Goal: Navigation & Orientation: Find specific page/section

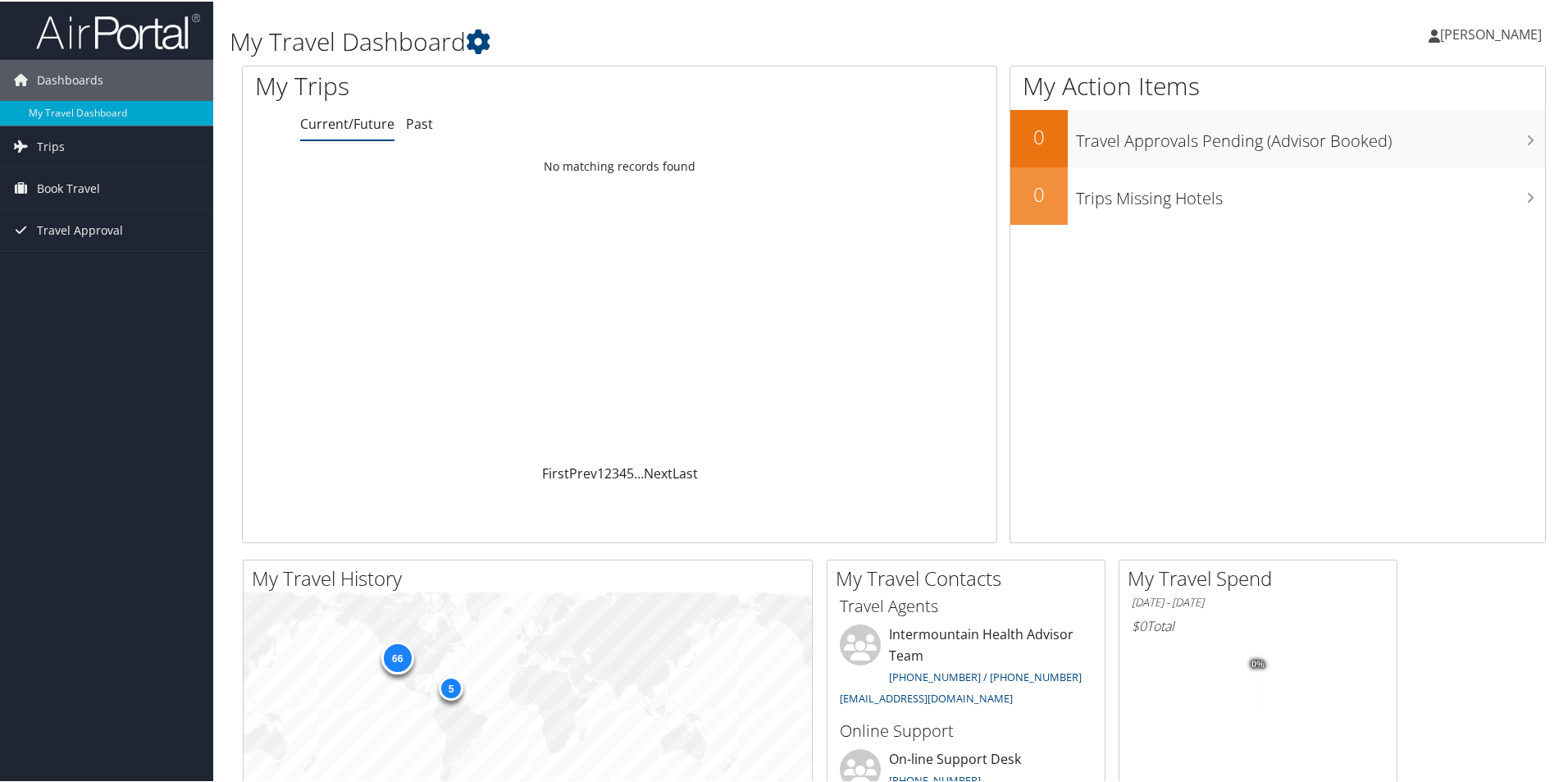
click at [344, 119] on link "Current/Future" at bounding box center [346, 121] width 94 height 18
click at [54, 145] on span "Trips" at bounding box center [51, 145] width 28 height 41
click at [71, 177] on link "Current/Future Trips" at bounding box center [106, 178] width 213 height 24
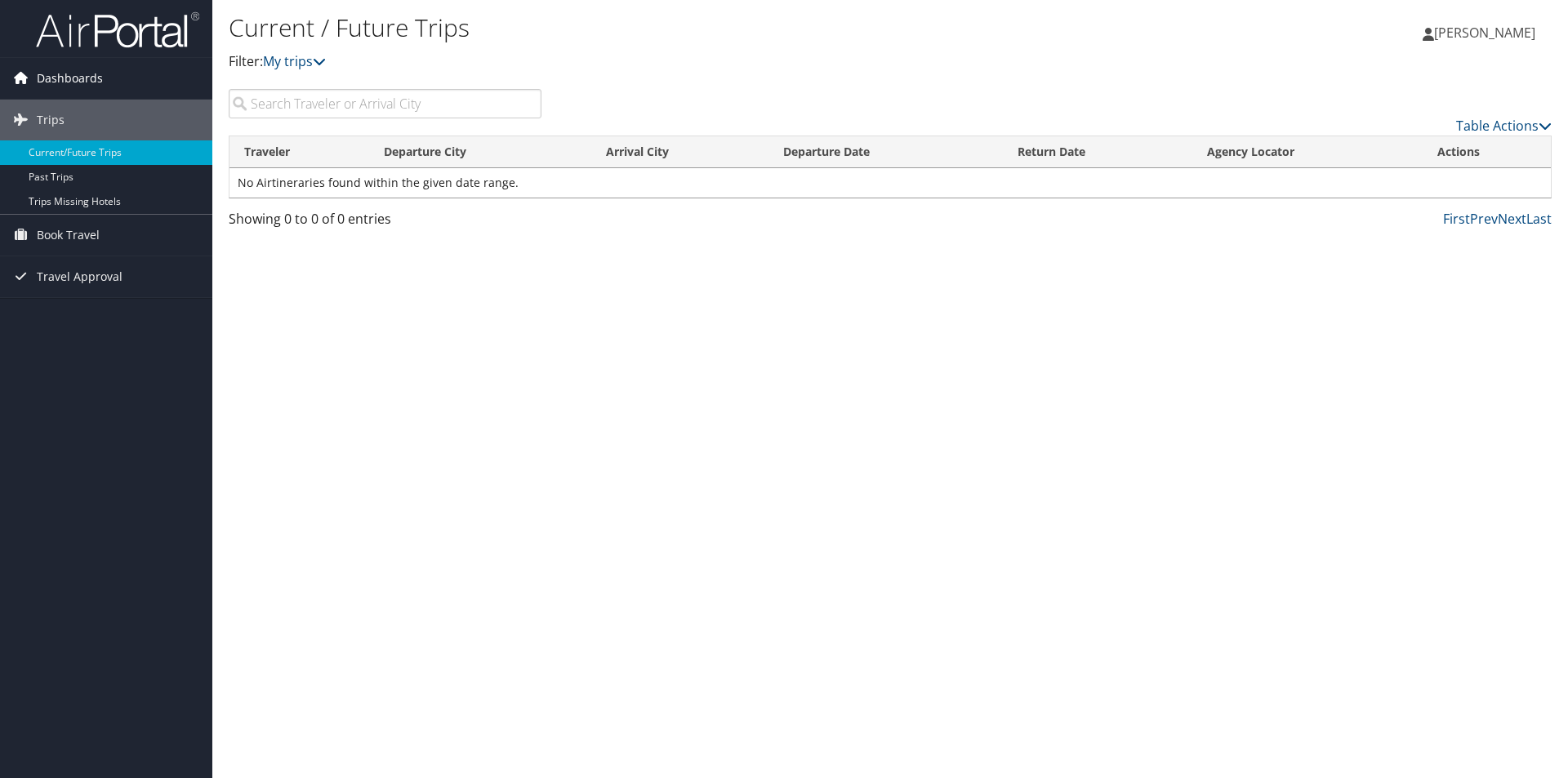
click at [48, 79] on span "Dashboards" at bounding box center [70, 78] width 66 height 41
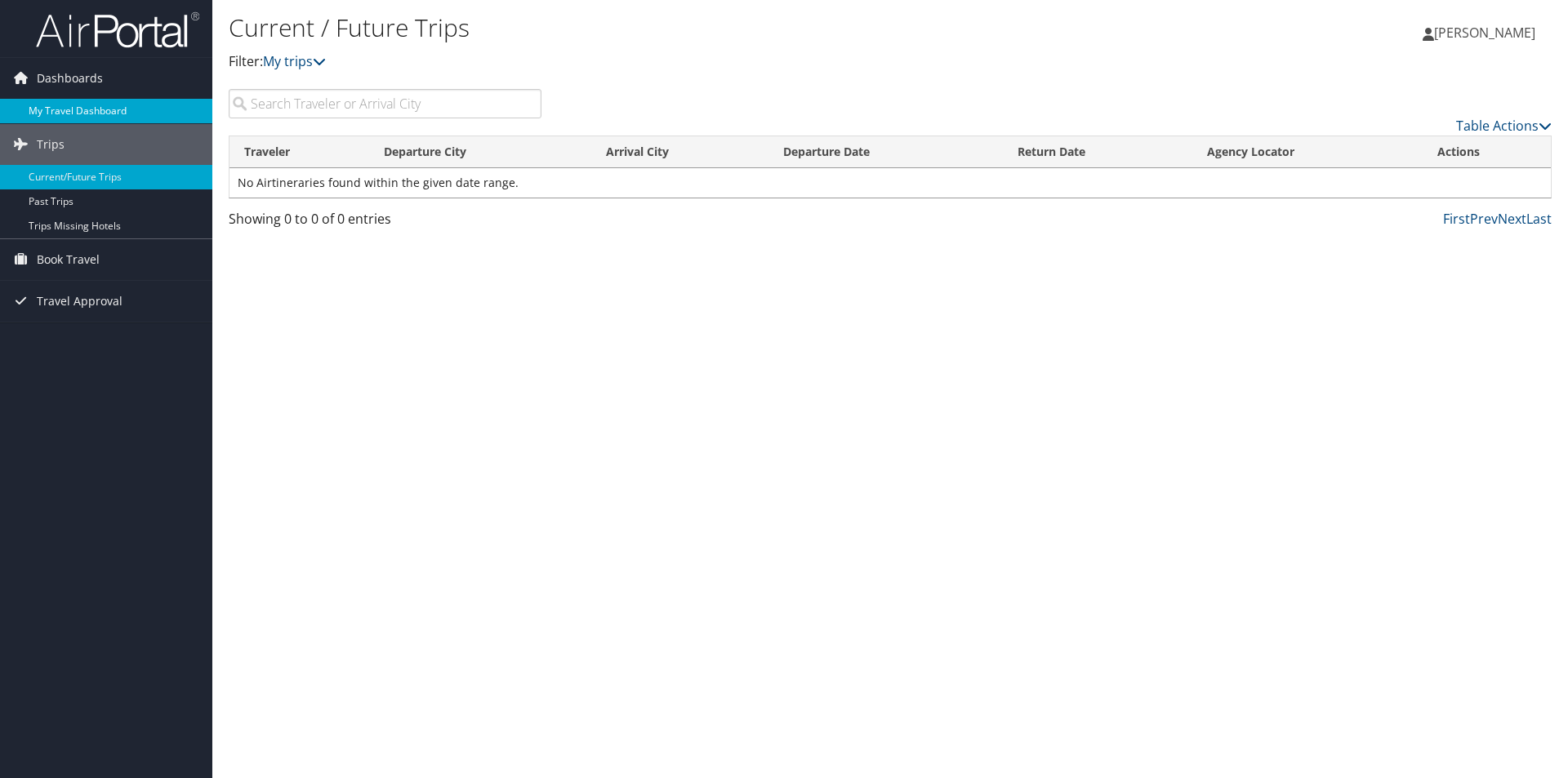
click at [77, 106] on link "My Travel Dashboard" at bounding box center [106, 111] width 212 height 24
